Goal: Information Seeking & Learning: Learn about a topic

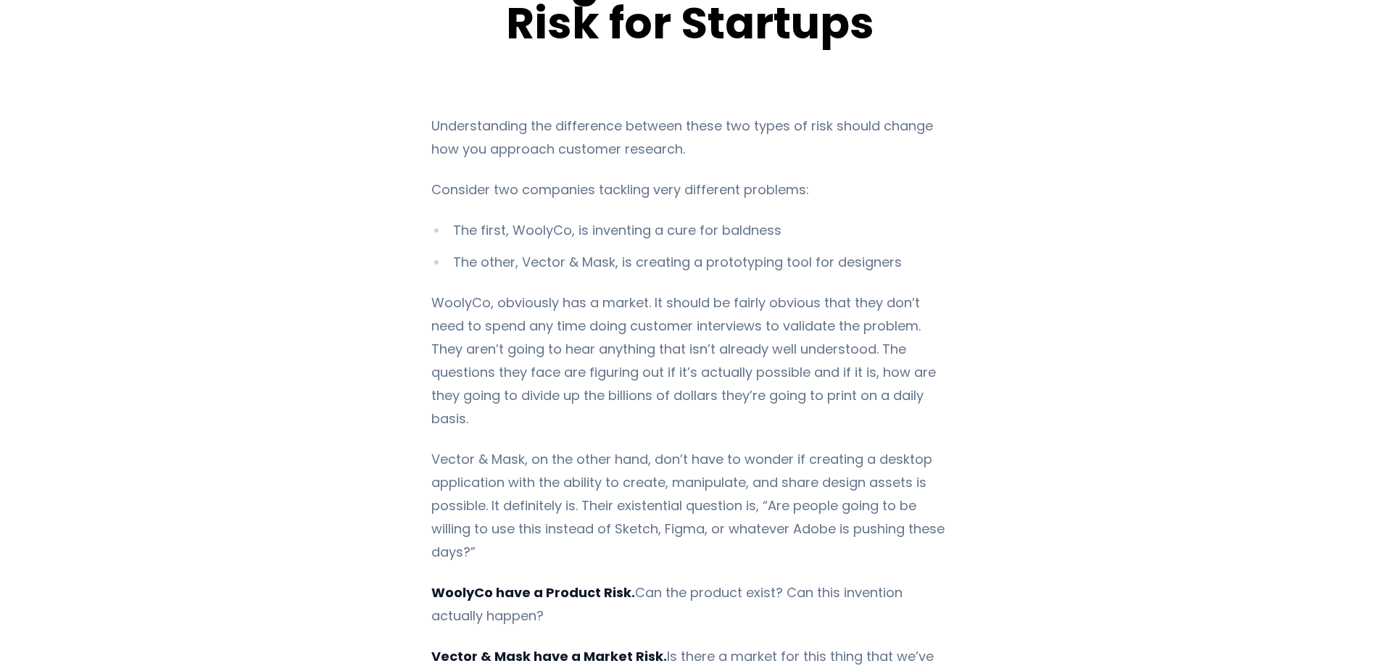
scroll to position [290, 0]
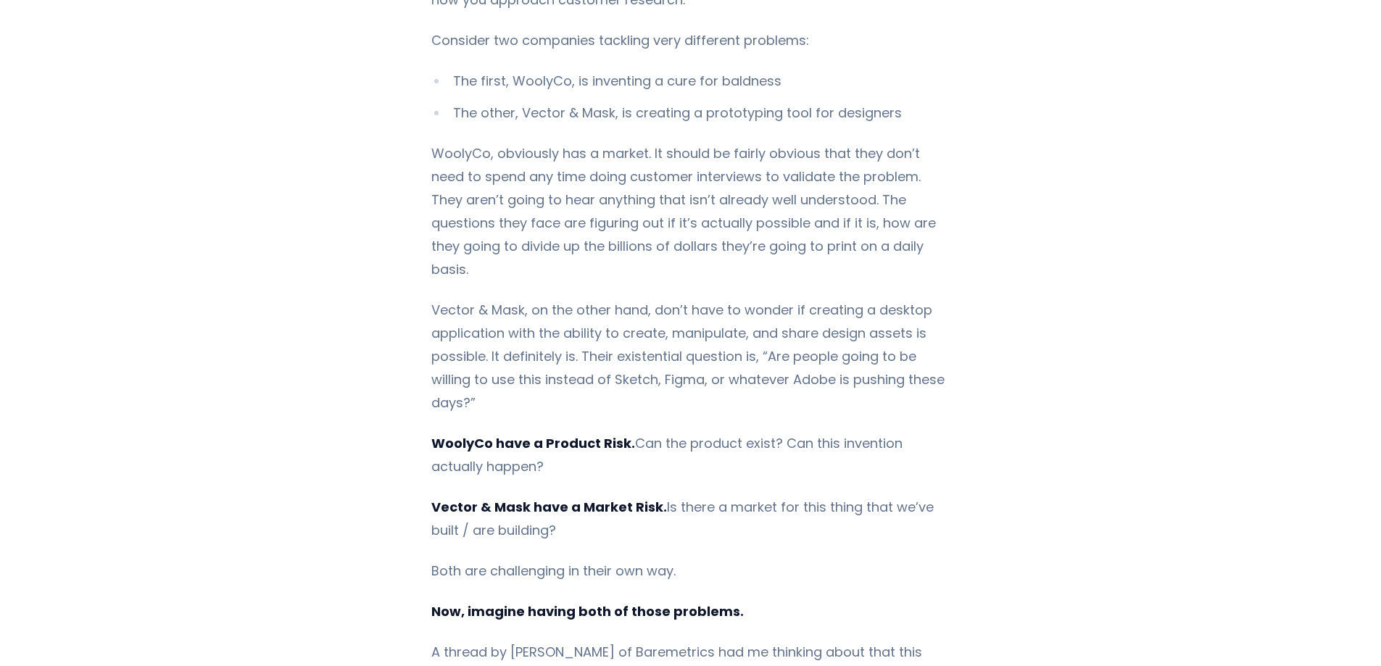
click at [483, 343] on p "Vector & Mask, on the other hand, don’t have to wonder if creating a desktop ap…" at bounding box center [690, 357] width 518 height 116
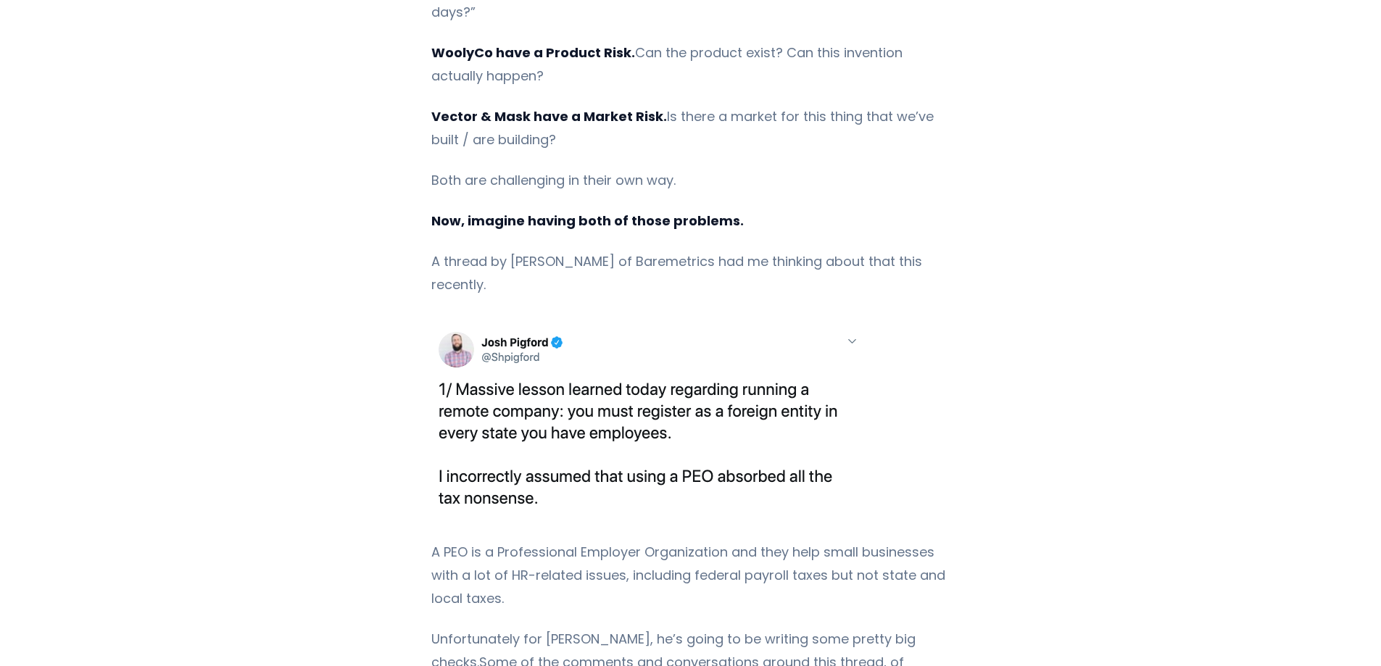
scroll to position [725, 0]
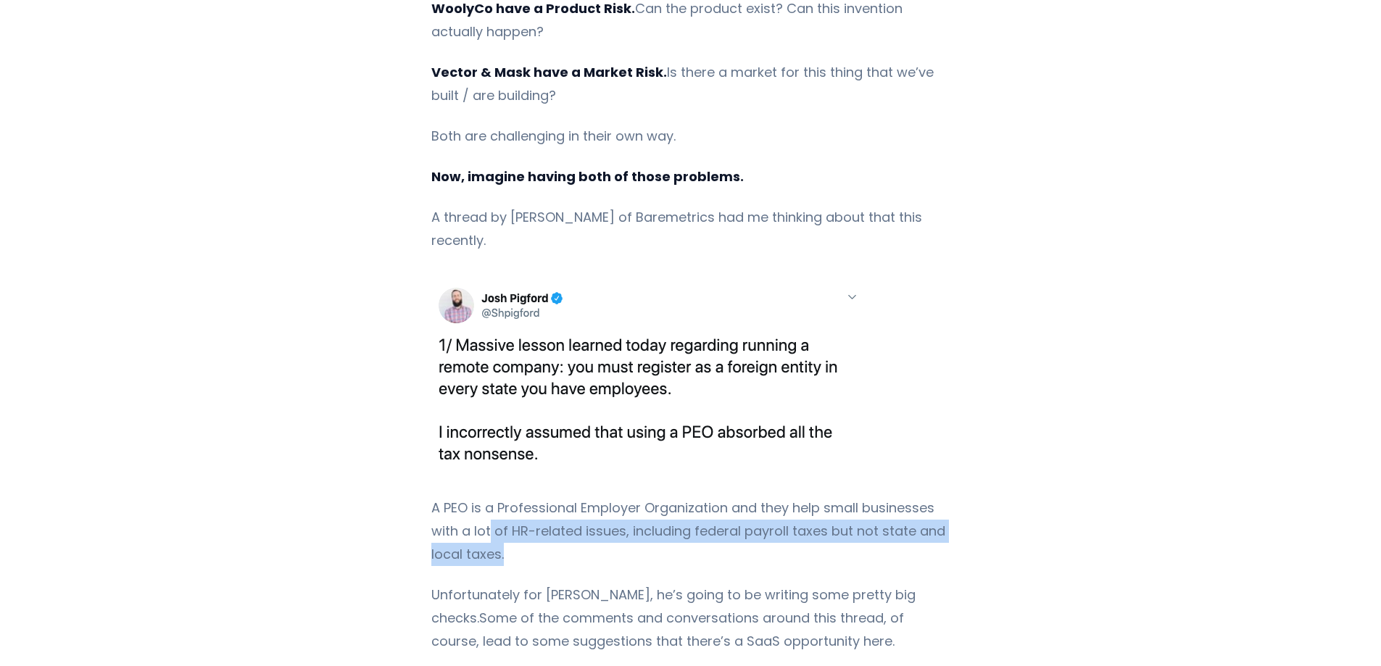
drag, startPoint x: 515, startPoint y: 483, endPoint x: 439, endPoint y: 436, distance: 90.1
click at [466, 497] on p "A PEO is a Professional Employer Organization and they help small businesses wi…" at bounding box center [690, 532] width 518 height 70
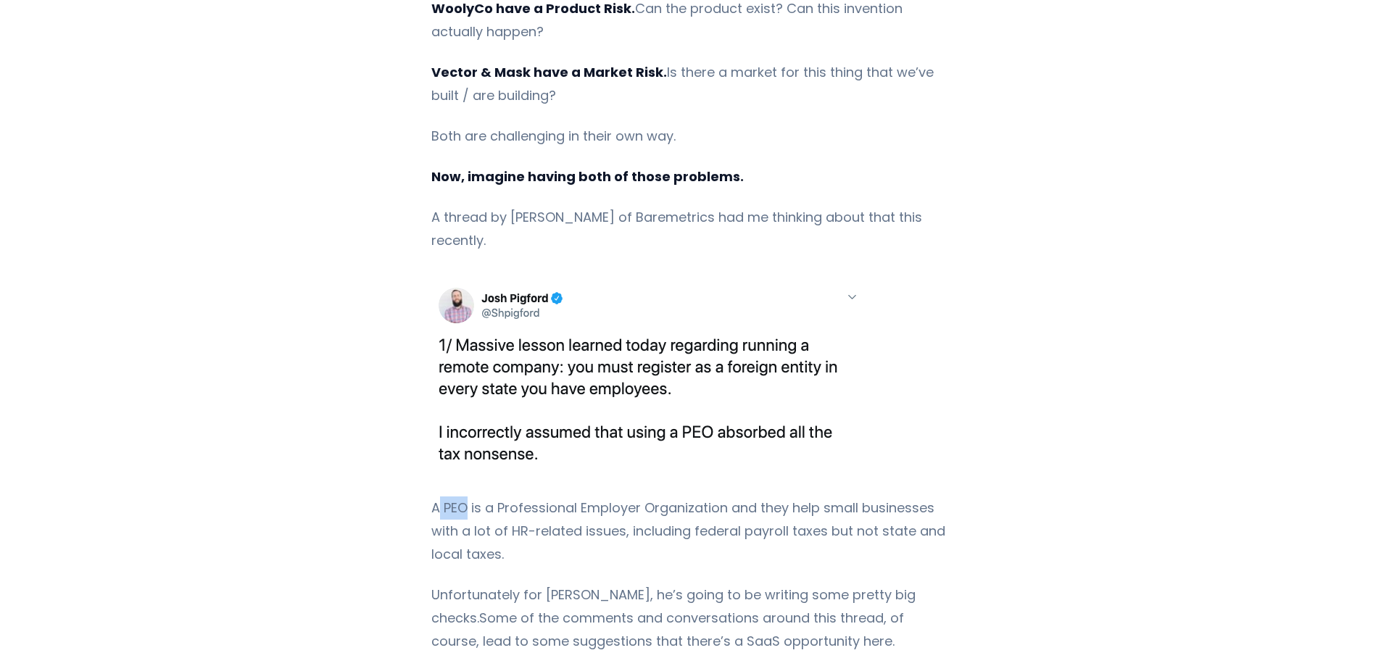
click at [434, 497] on p "A PEO is a Professional Employer Organization and they help small businesses wi…" at bounding box center [690, 532] width 518 height 70
click at [412, 428] on div "Understanding the difference between these two types of risk should change how …" at bounding box center [691, 668] width 921 height 2277
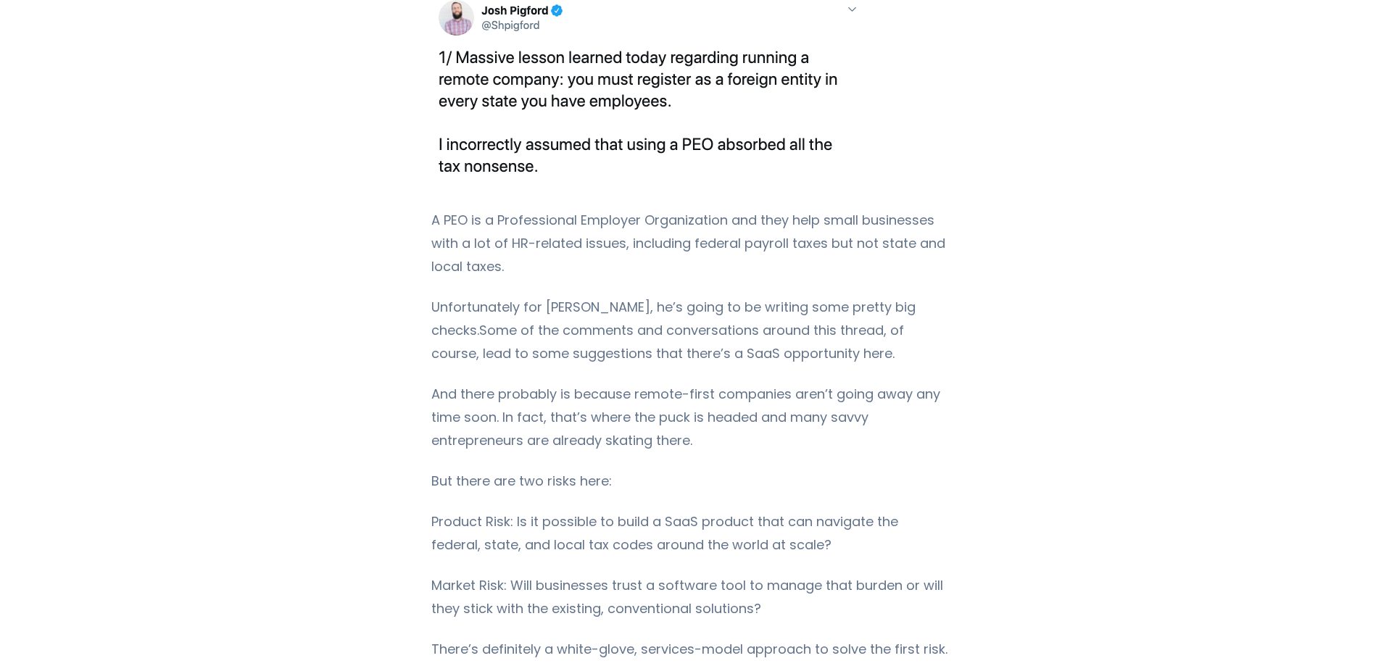
scroll to position [1232, 0]
